Goal: Transaction & Acquisition: Book appointment/travel/reservation

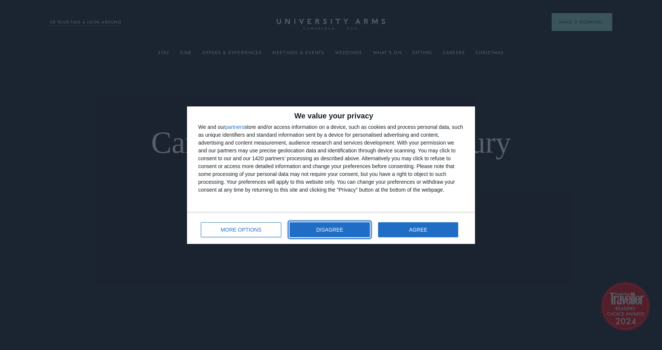
click at [357, 230] on button "DISAGREE" at bounding box center [329, 229] width 80 height 15
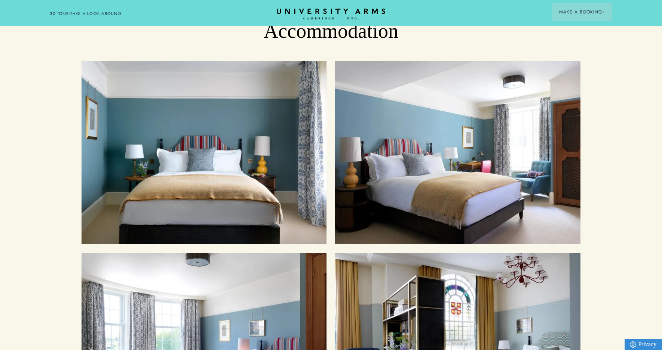
scroll to position [785, 0]
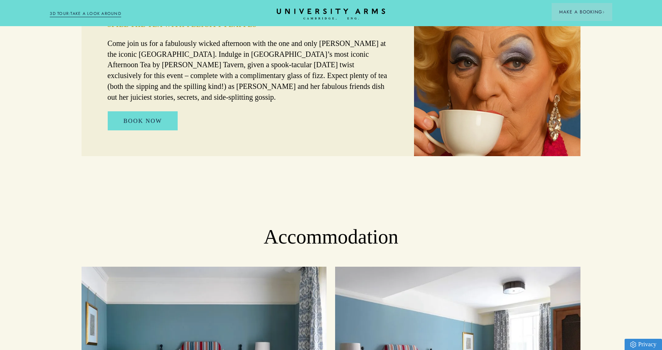
drag, startPoint x: 51, startPoint y: 99, endPoint x: 96, endPoint y: 1, distance: 107.9
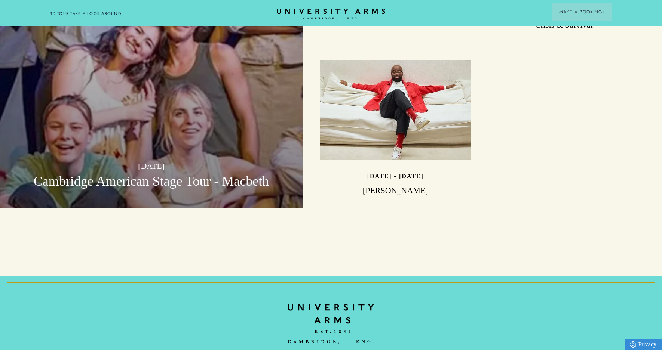
scroll to position [2356, 0]
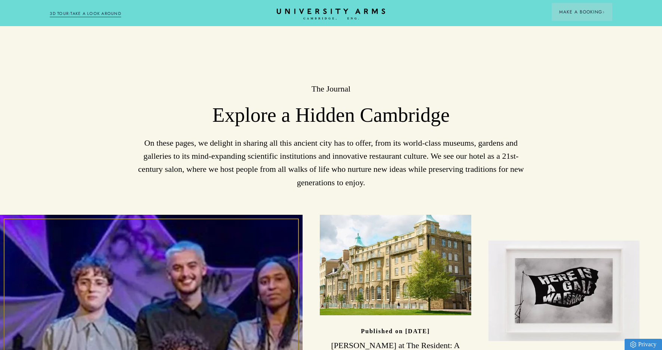
drag, startPoint x: 276, startPoint y: 148, endPoint x: 287, endPoint y: 91, distance: 57.8
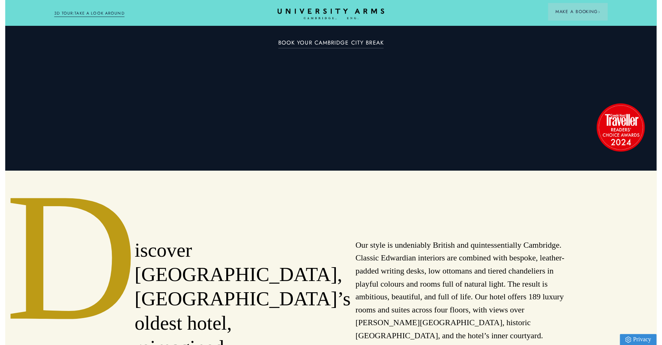
scroll to position [0, 0]
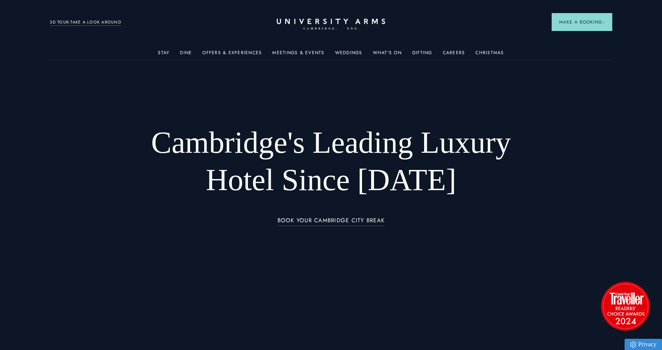
drag, startPoint x: 182, startPoint y: 176, endPoint x: 185, endPoint y: 86, distance: 90.5
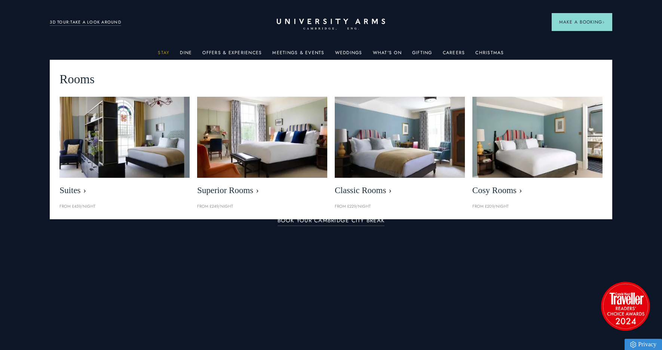
click at [163, 50] on link "Stay" at bounding box center [164, 55] width 12 height 10
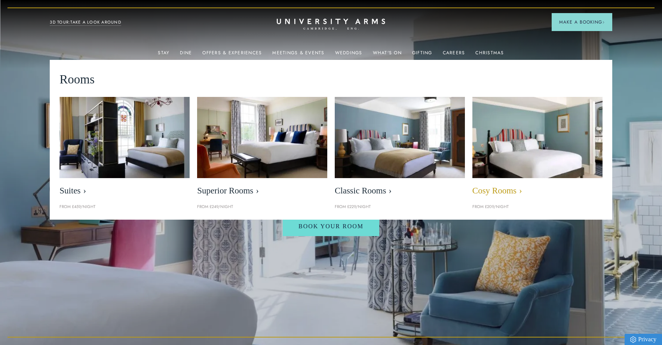
click at [524, 127] on img at bounding box center [537, 136] width 150 height 93
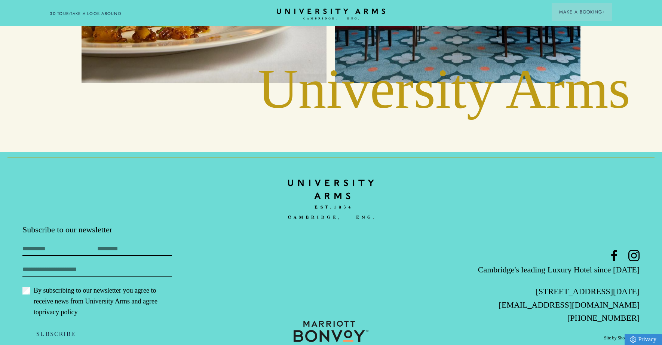
drag, startPoint x: 282, startPoint y: 73, endPoint x: 284, endPoint y: 267, distance: 193.6
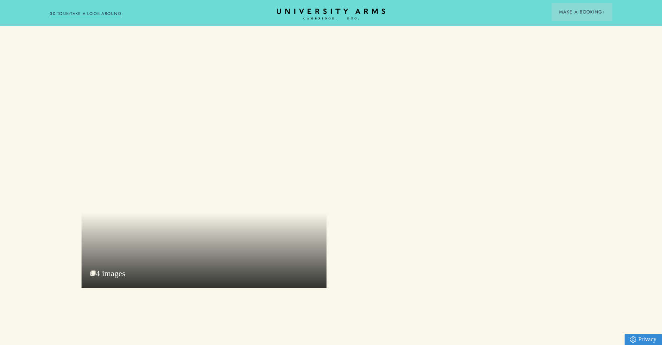
scroll to position [868, 0]
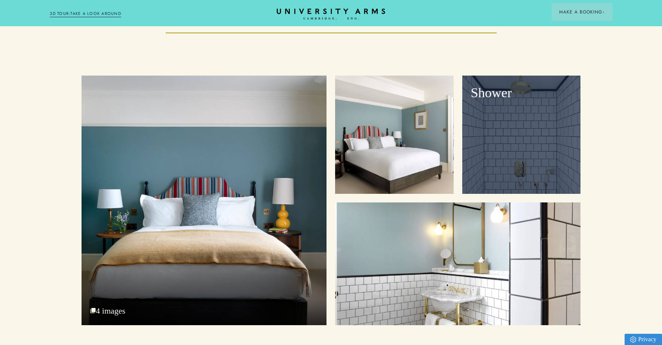
click at [517, 154] on div "Shower" at bounding box center [521, 135] width 118 height 118
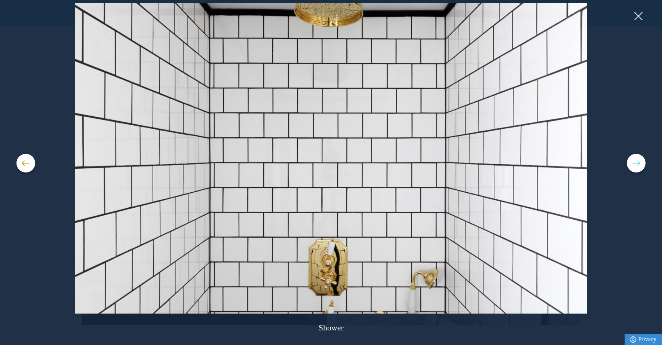
click at [629, 161] on button at bounding box center [636, 163] width 19 height 19
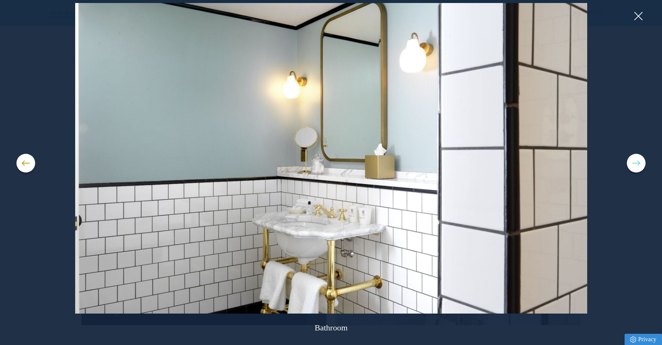
click at [629, 161] on button at bounding box center [636, 163] width 19 height 19
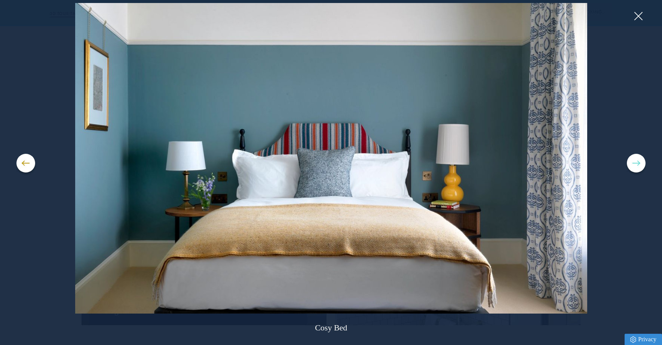
click at [629, 161] on button at bounding box center [636, 163] width 19 height 19
click at [631, 163] on button at bounding box center [636, 163] width 19 height 19
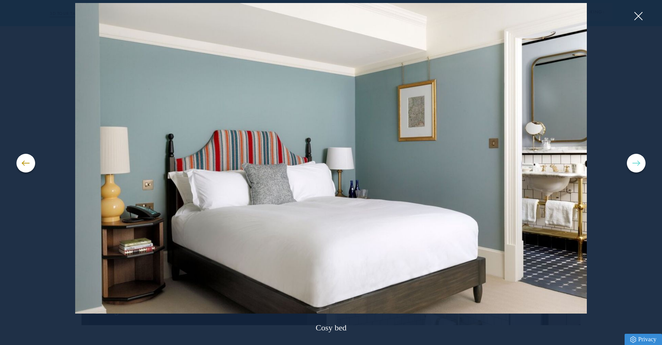
click at [631, 163] on button at bounding box center [636, 163] width 19 height 19
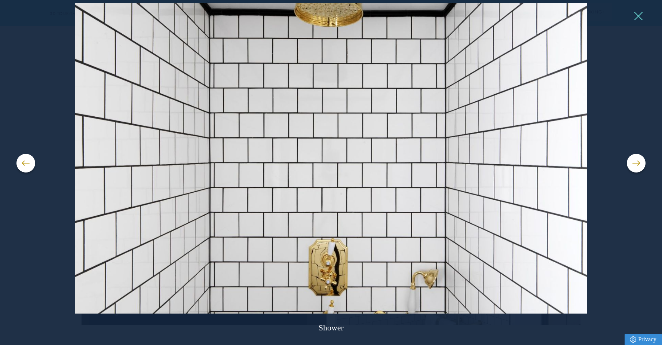
click at [636, 12] on button at bounding box center [637, 15] width 11 height 11
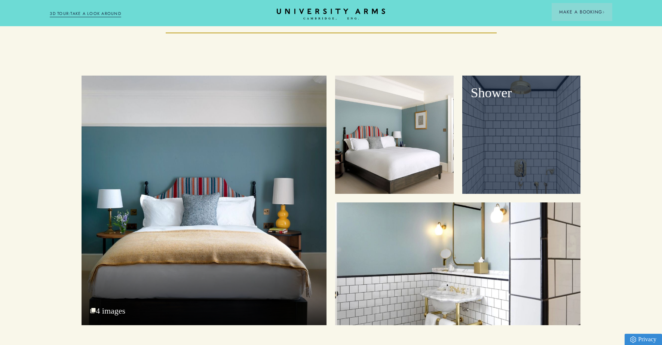
scroll to position [756, 0]
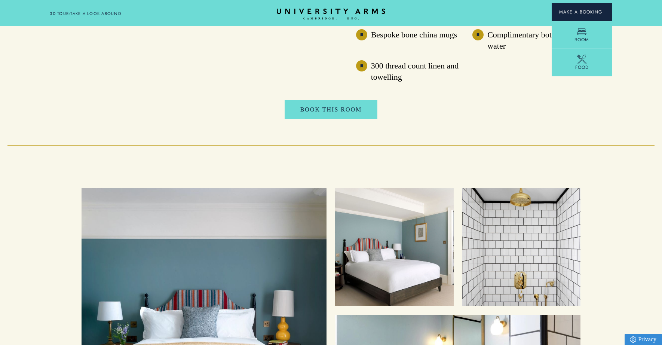
click at [583, 13] on span "Make a Booking" at bounding box center [582, 12] width 46 height 7
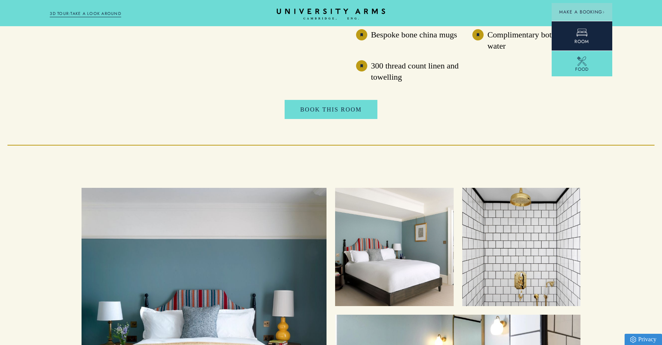
click at [589, 39] on link "Room" at bounding box center [581, 36] width 61 height 30
